Goal: Transaction & Acquisition: Purchase product/service

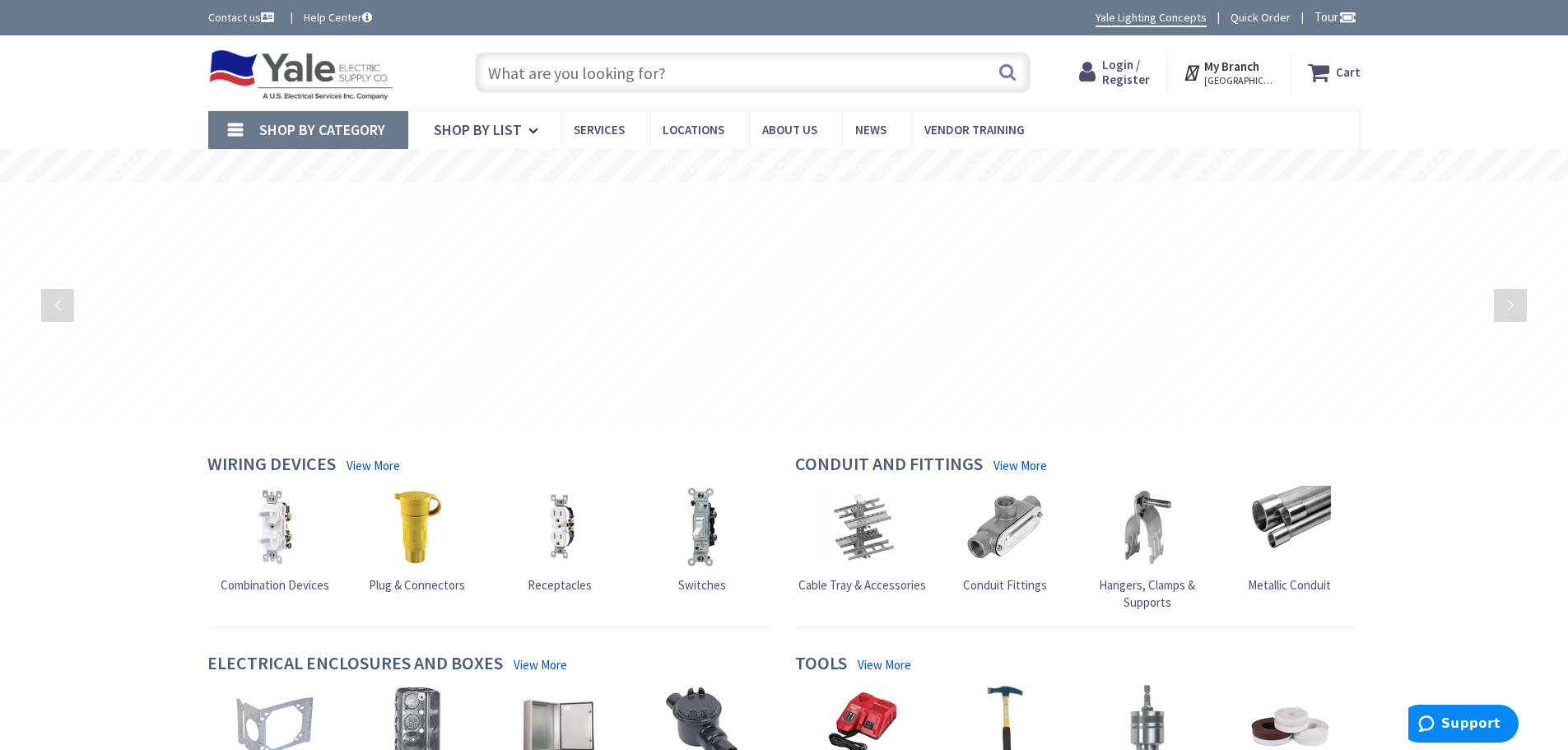
click at [565, 76] on input "text" at bounding box center [752, 72] width 555 height 41
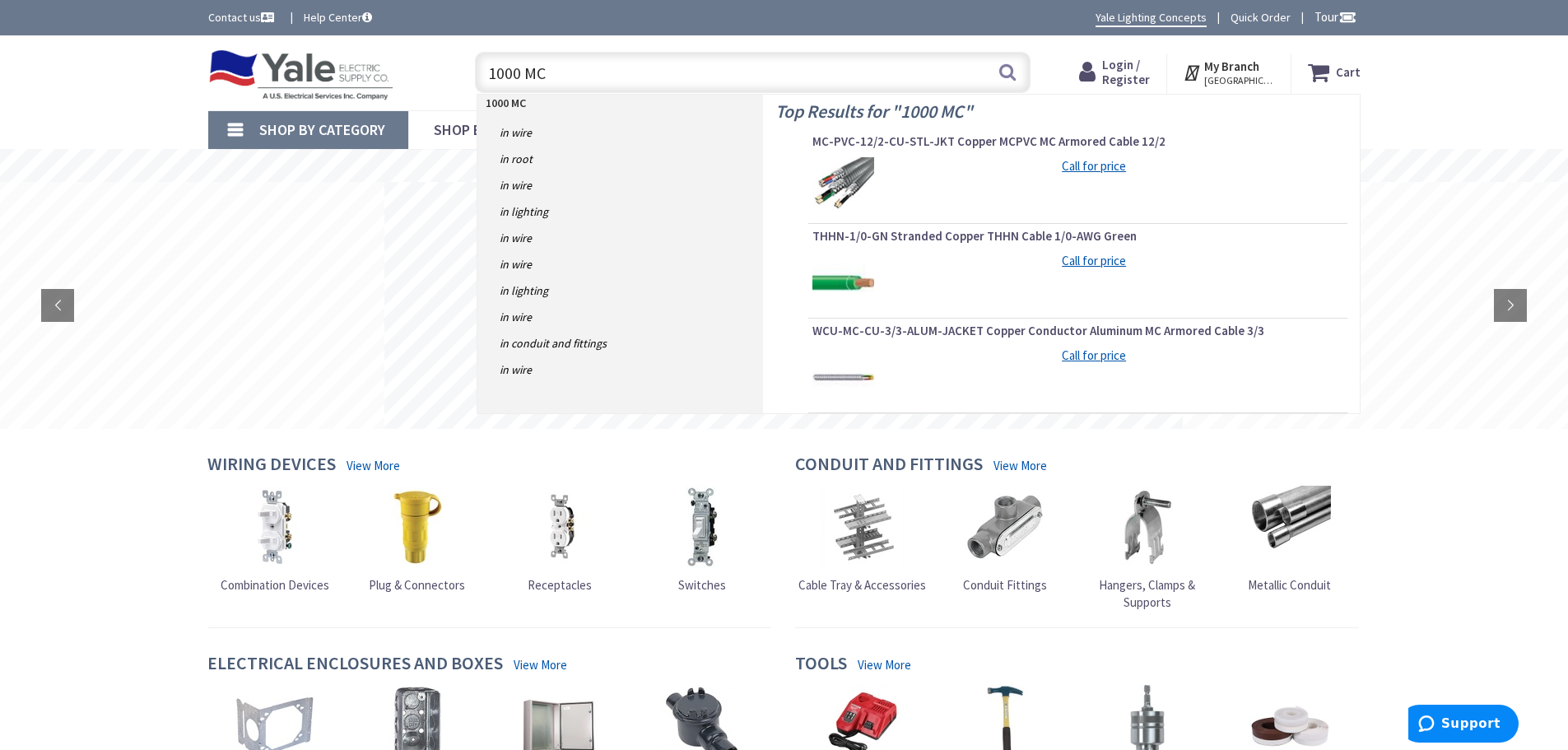
type input "1000 MCM"
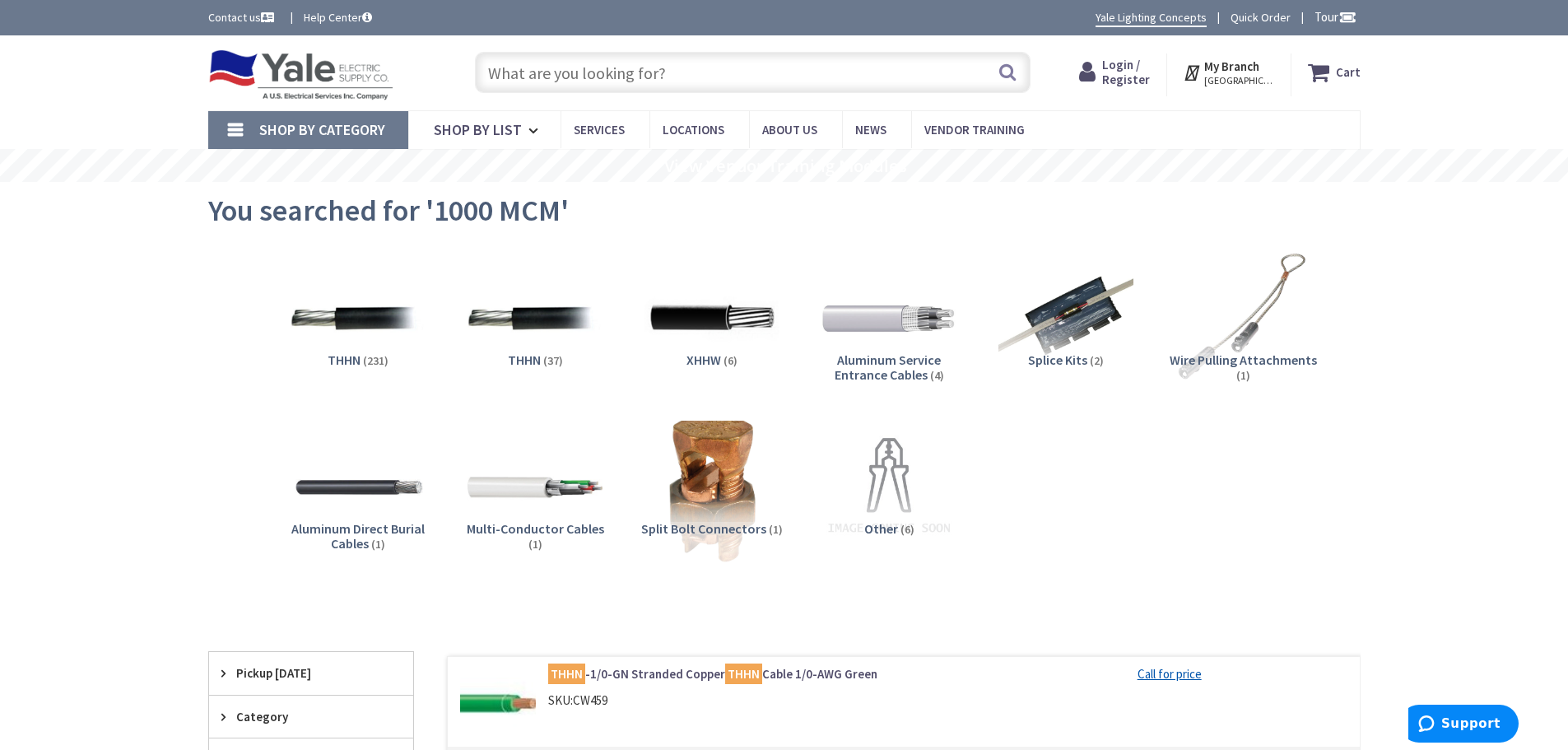
click at [703, 482] on img at bounding box center [711, 486] width 149 height 149
